Goal: Task Accomplishment & Management: Manage account settings

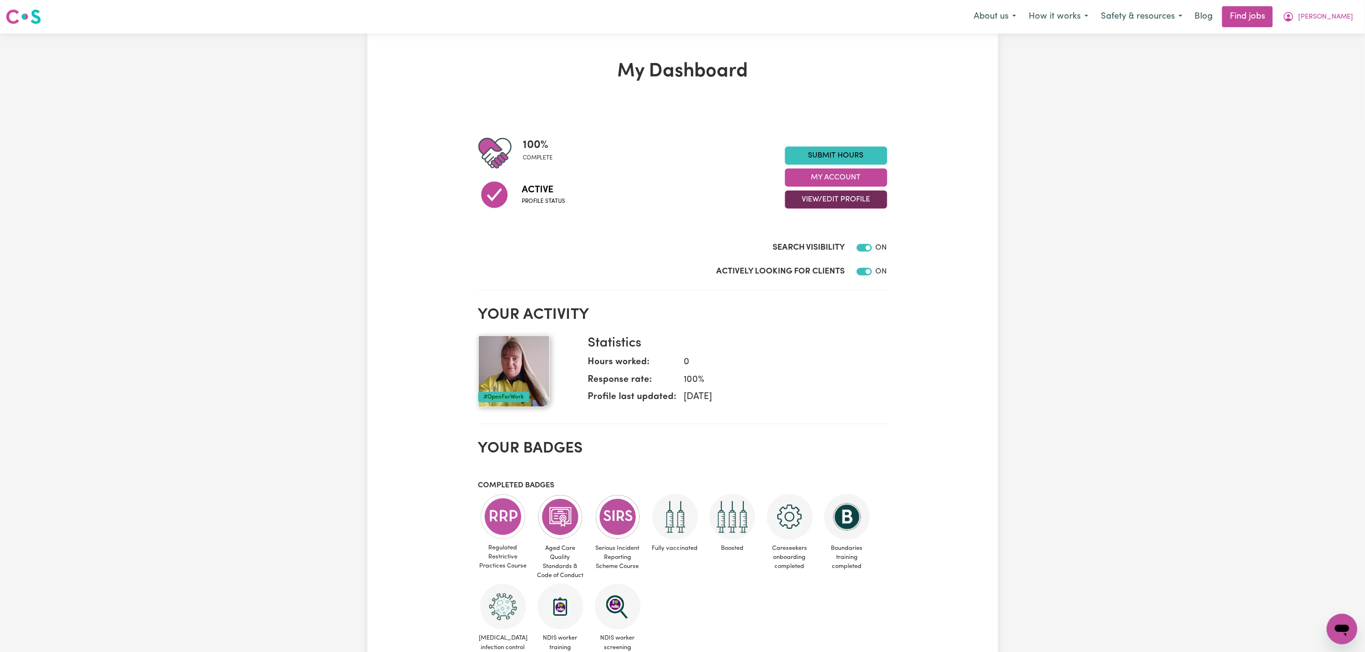
click at [844, 203] on button "View/Edit Profile" at bounding box center [836, 200] width 102 height 18
click at [820, 238] on link "Edit Profile" at bounding box center [829, 243] width 89 height 19
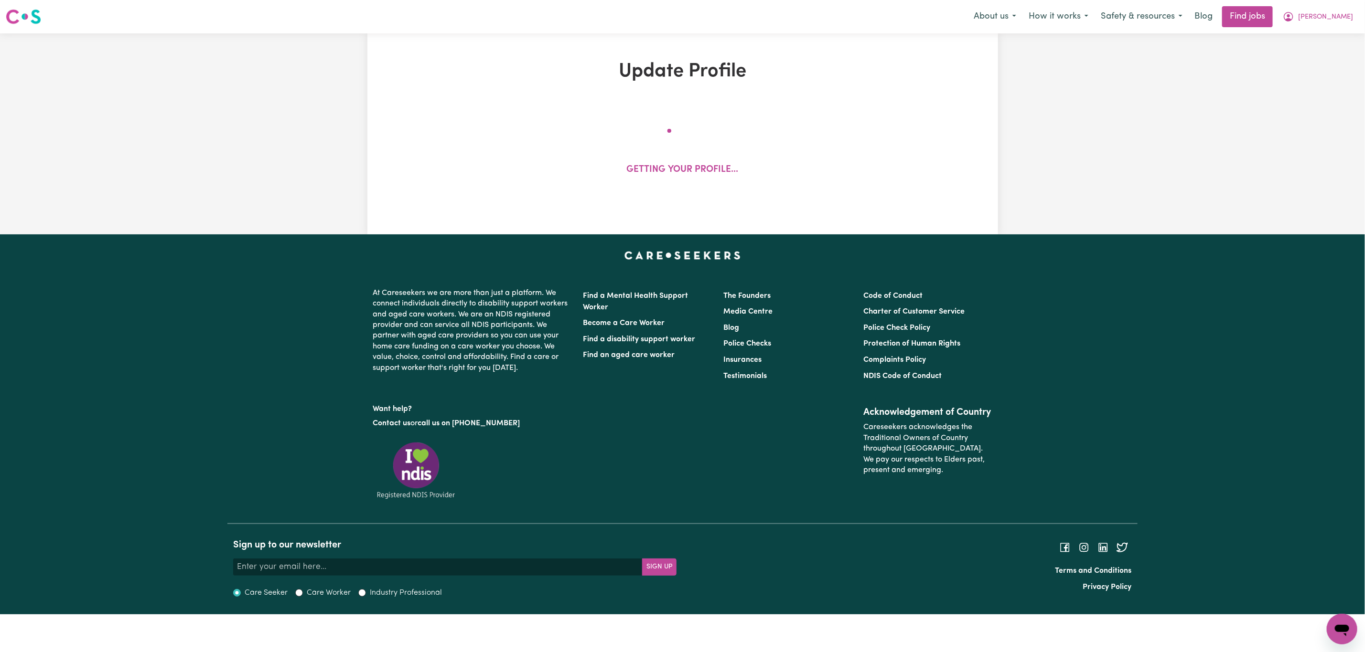
select select "female"
select select "Australian Citizen"
select select "Studying a healthcare related degree or qualification"
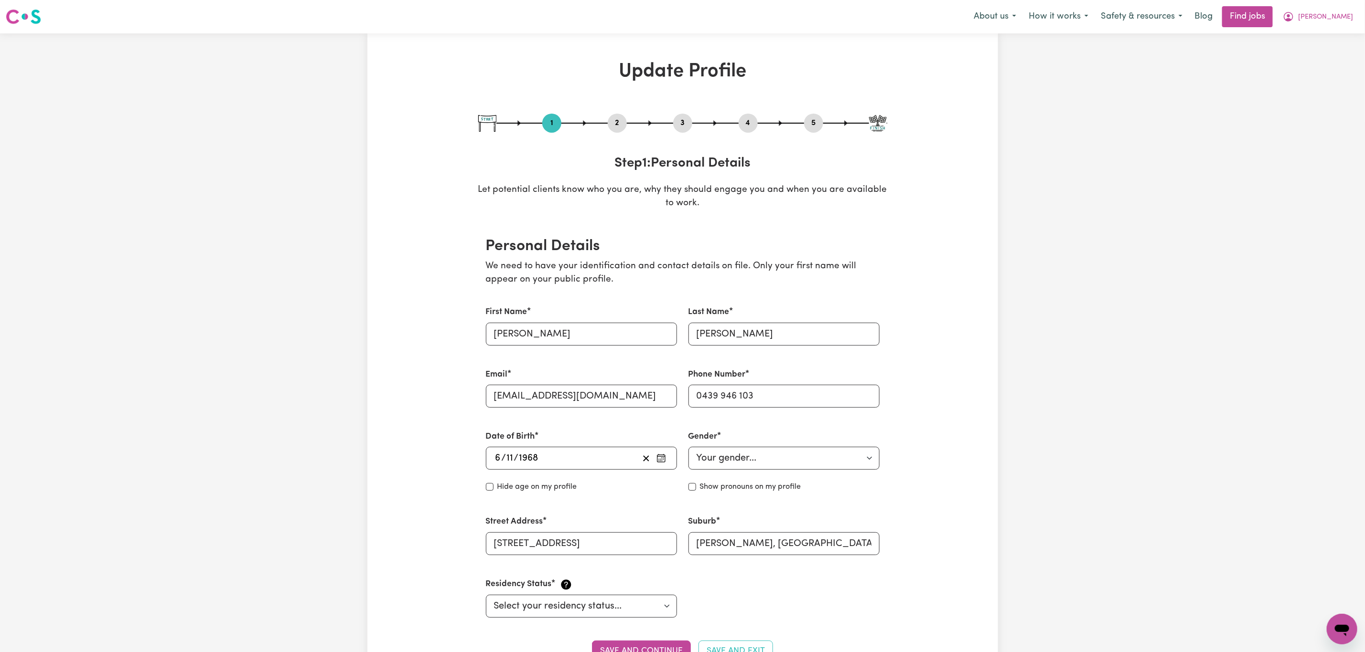
click at [691, 115] on div "1 2 3 4 5" at bounding box center [682, 123] width 409 height 19
click at [686, 120] on button "3" at bounding box center [682, 123] width 19 height 12
select select "2019"
select select "2024"
select select "Certificate III (Individual Support)"
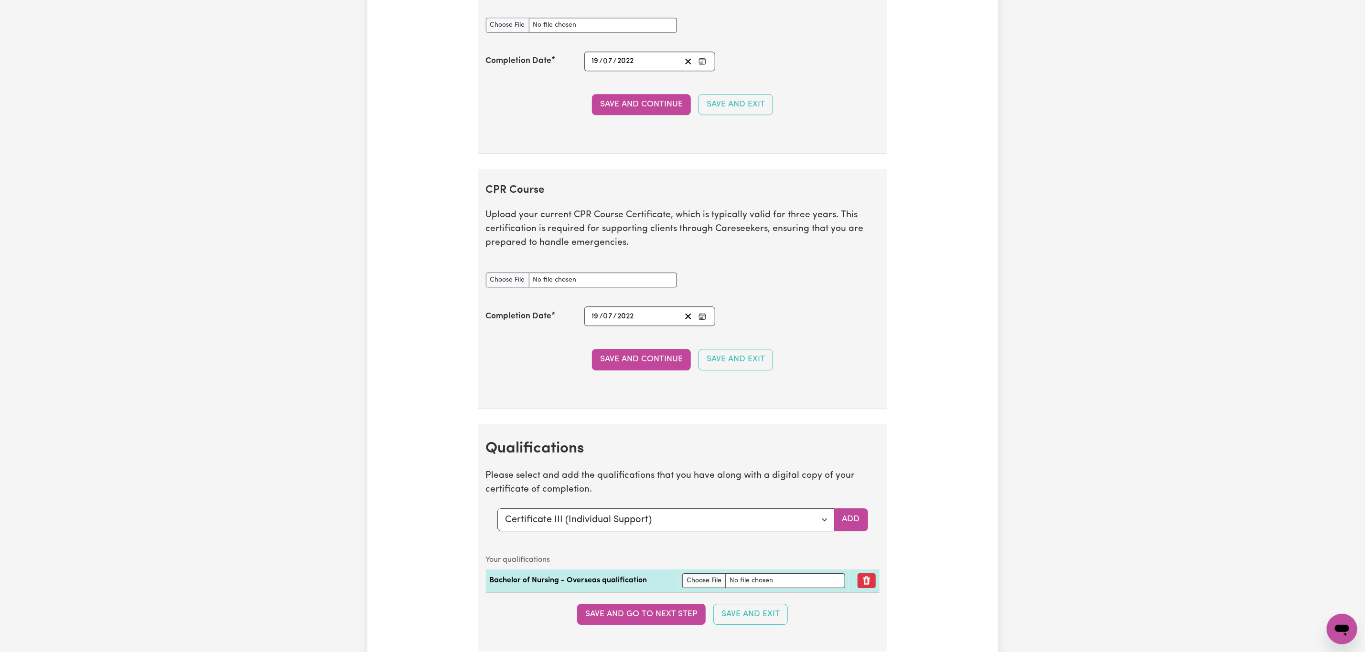
scroll to position [2293, 0]
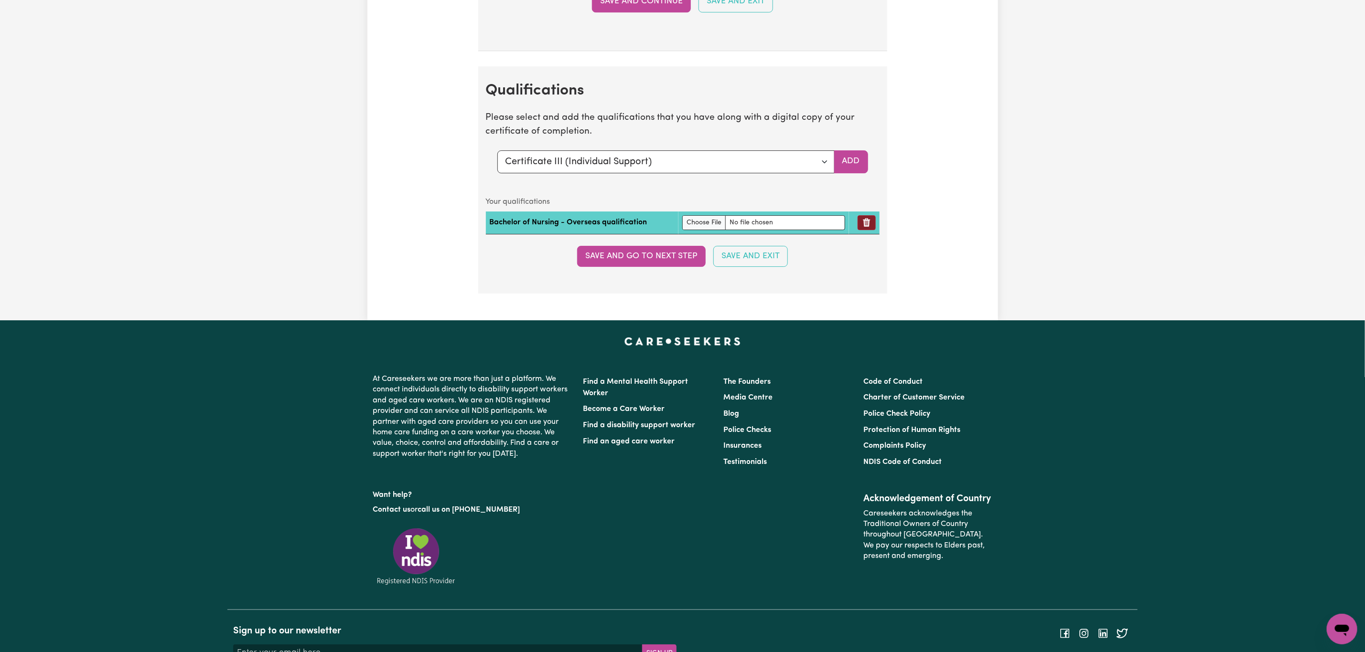
click at [866, 227] on icon "Remove qualification" at bounding box center [866, 223] width 7 height 9
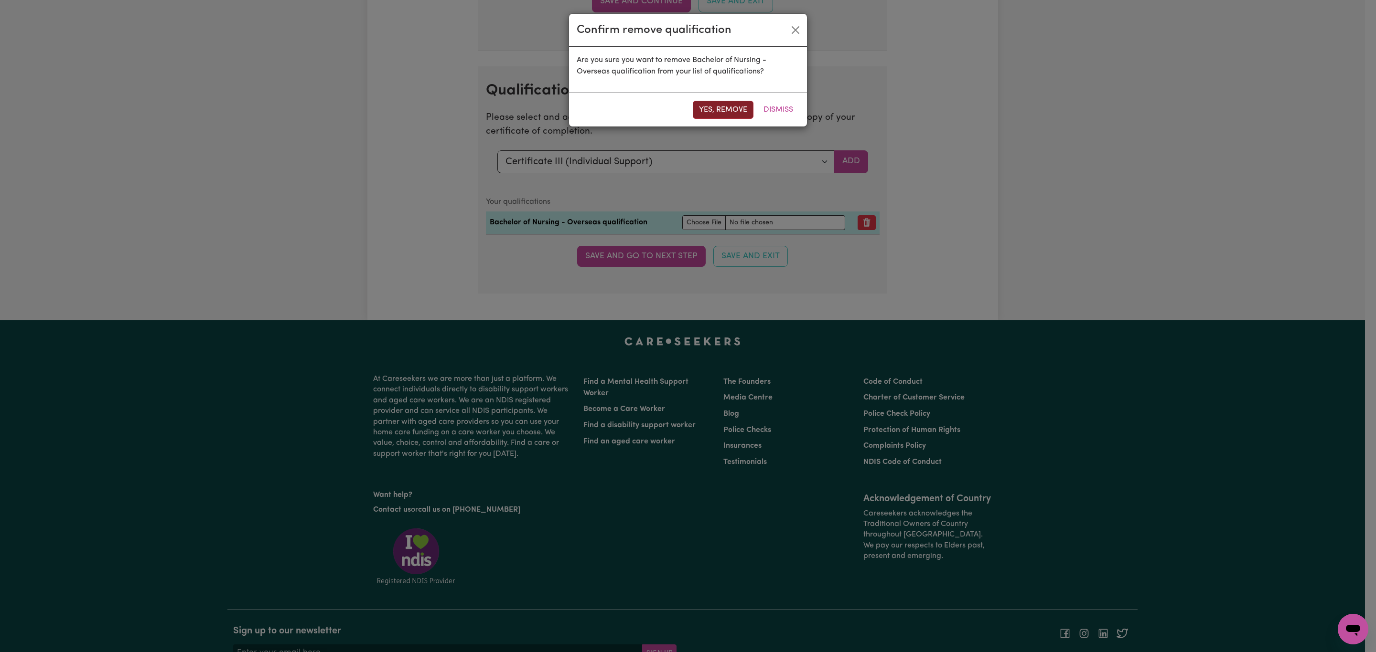
click at [721, 112] on button "Yes, remove" at bounding box center [723, 110] width 61 height 18
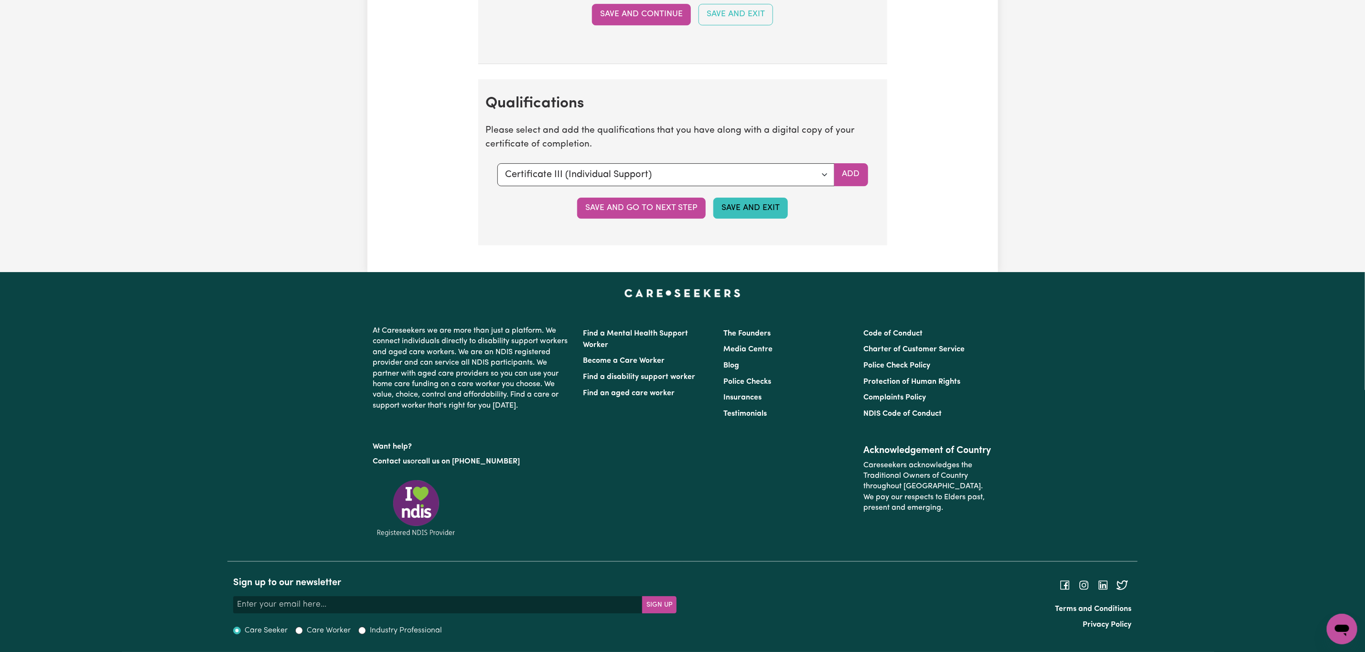
click at [738, 210] on button "Save and Exit" at bounding box center [750, 208] width 75 height 21
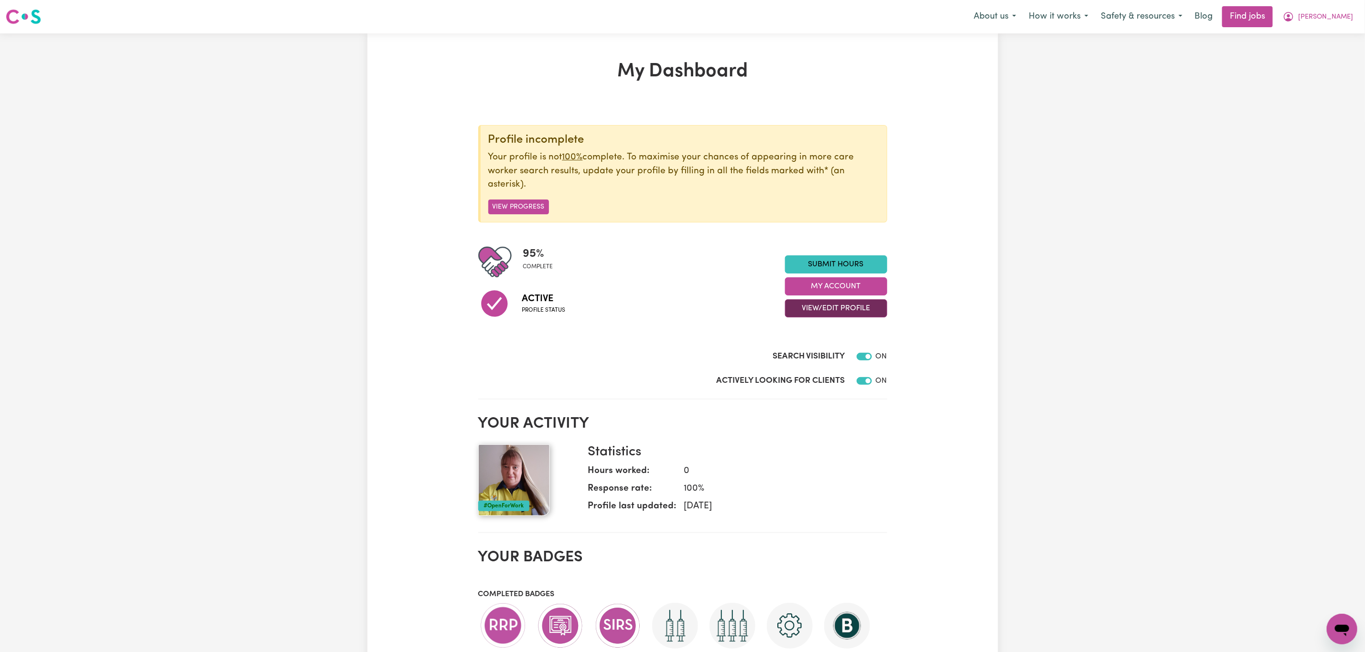
click at [842, 313] on button "View/Edit Profile" at bounding box center [836, 308] width 102 height 18
click at [830, 326] on link "View Profile" at bounding box center [829, 332] width 89 height 19
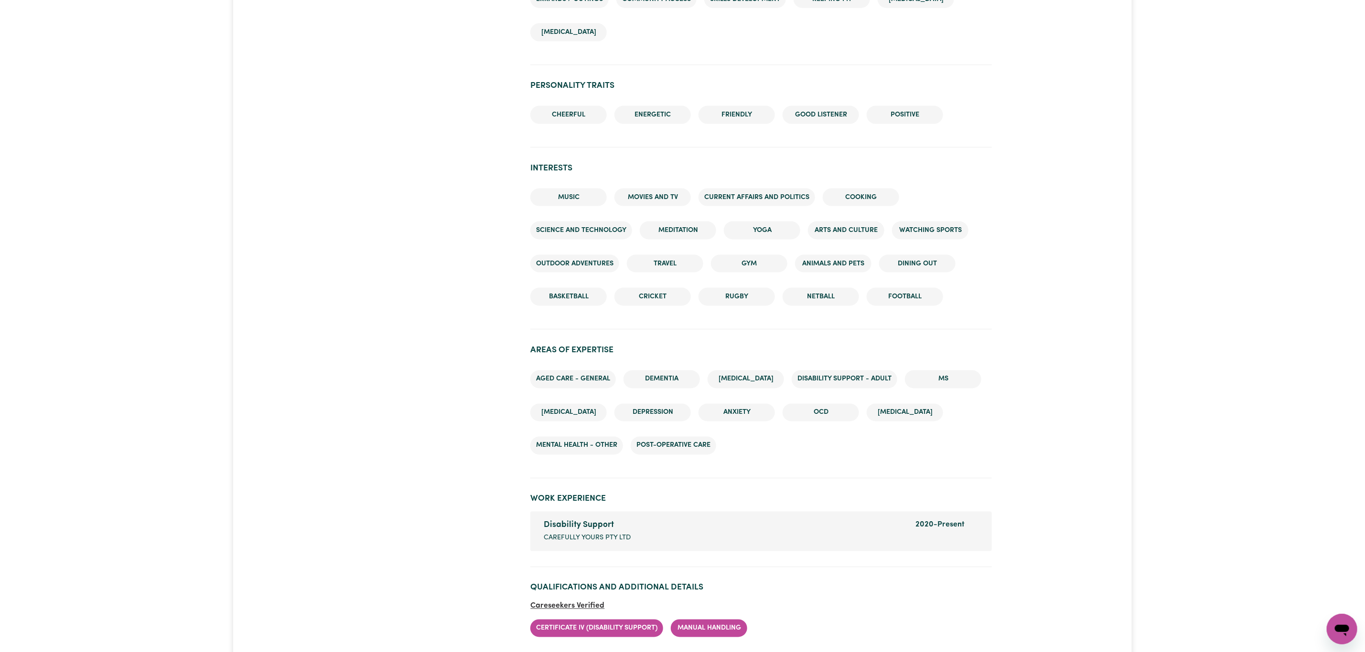
scroll to position [1075, 0]
